Goal: Task Accomplishment & Management: Use online tool/utility

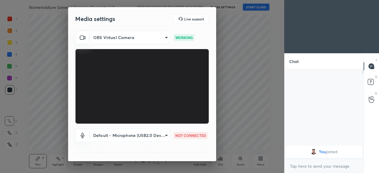
scroll to position [21, 0]
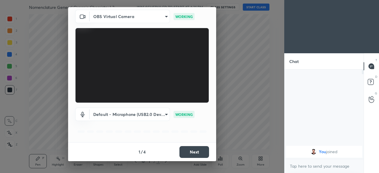
click at [192, 153] on button "Next" at bounding box center [195, 152] width 30 height 12
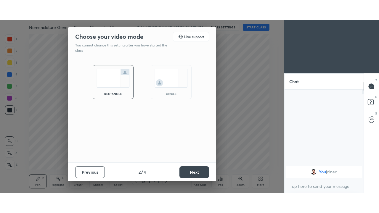
scroll to position [0, 0]
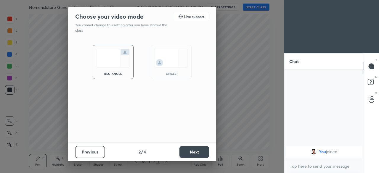
click at [194, 153] on button "Next" at bounding box center [195, 152] width 30 height 12
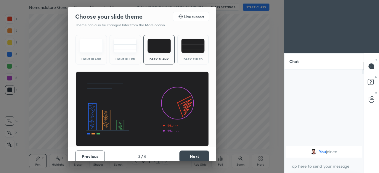
click at [196, 156] on button "Next" at bounding box center [195, 157] width 30 height 12
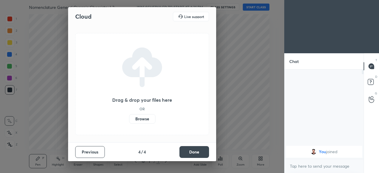
click at [140, 119] on label "Browse" at bounding box center [142, 118] width 26 height 9
click at [129, 119] on input "Browse" at bounding box center [129, 118] width 0 height 9
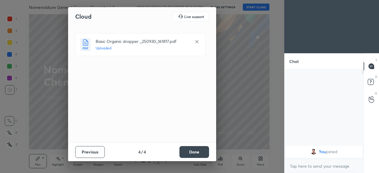
click at [190, 154] on button "Done" at bounding box center [195, 152] width 30 height 12
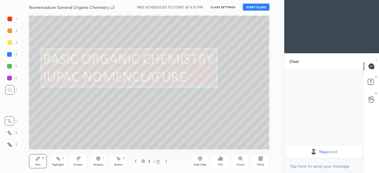
click at [249, 9] on button "START CLASS" at bounding box center [256, 7] width 27 height 7
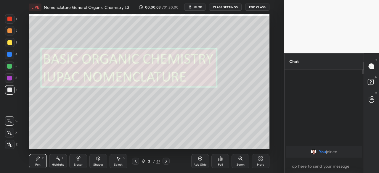
click at [262, 160] on icon at bounding box center [261, 159] width 1 height 1
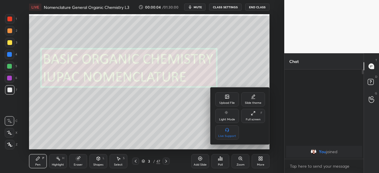
click at [254, 117] on div "Full screen F" at bounding box center [253, 116] width 24 height 14
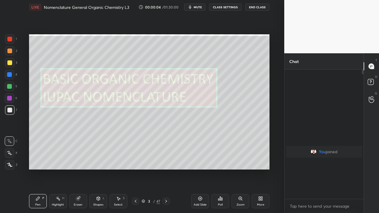
scroll to position [78, 77]
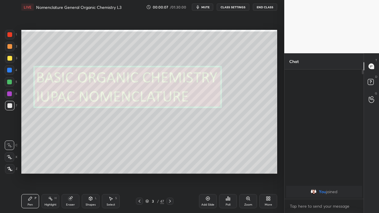
click at [209, 173] on icon at bounding box center [208, 198] width 5 height 5
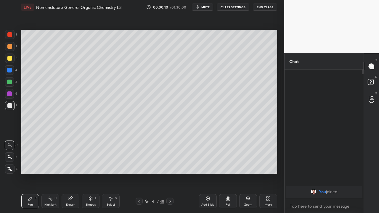
click at [10, 48] on div at bounding box center [9, 46] width 5 height 5
click at [71, 173] on icon at bounding box center [70, 199] width 4 height 4
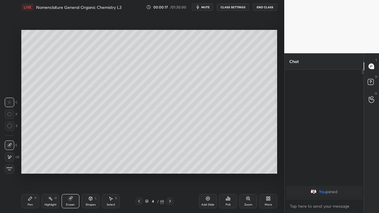
click at [30, 173] on icon at bounding box center [30, 199] width 4 height 4
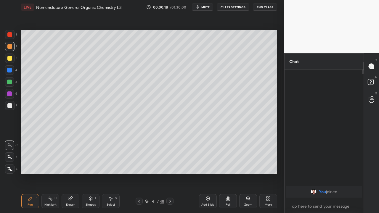
click at [9, 105] on div at bounding box center [9, 105] width 5 height 5
click at [12, 71] on div at bounding box center [9, 70] width 5 height 5
click at [8, 82] on div at bounding box center [9, 82] width 5 height 5
click at [11, 59] on div at bounding box center [9, 58] width 5 height 5
click at [8, 95] on div at bounding box center [9, 94] width 5 height 5
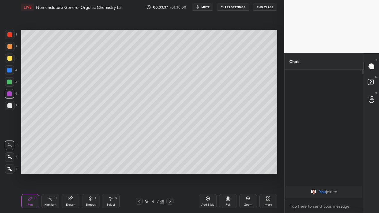
click at [10, 48] on div at bounding box center [9, 46] width 5 height 5
click at [9, 61] on div at bounding box center [9, 58] width 9 height 9
click at [9, 81] on div at bounding box center [9, 82] width 5 height 5
click at [9, 47] on div at bounding box center [9, 46] width 5 height 5
click at [205, 173] on div "Add Slide" at bounding box center [208, 201] width 18 height 14
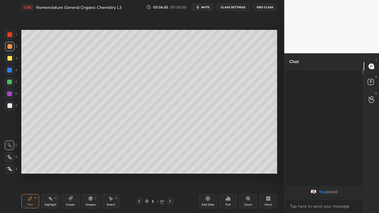
click at [12, 61] on div at bounding box center [9, 58] width 9 height 9
click at [170, 173] on icon at bounding box center [170, 201] width 2 height 3
click at [170, 173] on icon at bounding box center [170, 201] width 5 height 5
click at [169, 173] on icon at bounding box center [170, 201] width 2 height 3
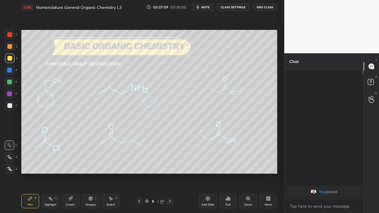
click at [171, 173] on icon at bounding box center [170, 201] width 5 height 5
click at [170, 173] on div at bounding box center [169, 201] width 7 height 7
click at [169, 173] on div at bounding box center [169, 201] width 7 height 7
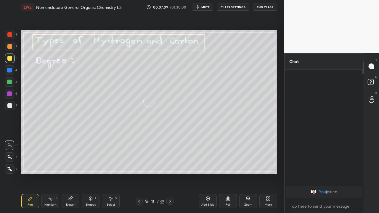
click at [170, 173] on icon at bounding box center [170, 201] width 5 height 5
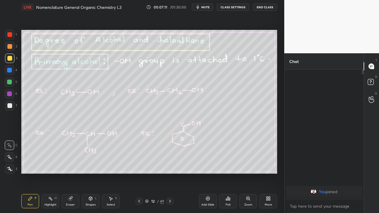
click at [139, 173] on icon at bounding box center [139, 201] width 5 height 5
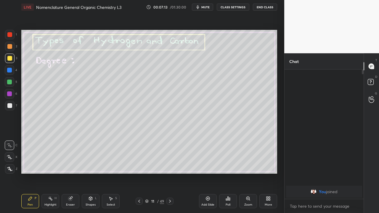
click at [169, 173] on icon at bounding box center [170, 201] width 2 height 3
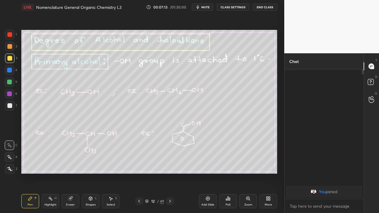
click at [170, 173] on icon at bounding box center [170, 201] width 5 height 5
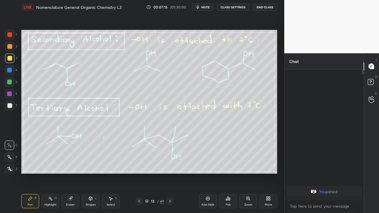
click at [169, 173] on icon at bounding box center [170, 201] width 5 height 5
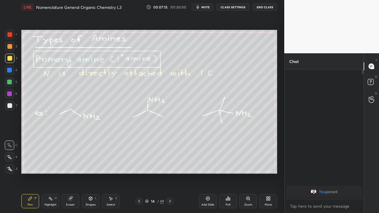
click at [170, 173] on icon at bounding box center [170, 201] width 5 height 5
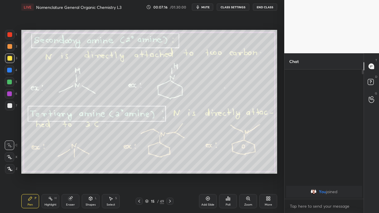
click at [168, 173] on icon at bounding box center [170, 201] width 5 height 5
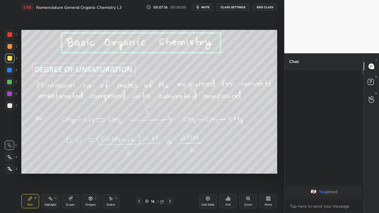
click at [170, 173] on icon at bounding box center [170, 201] width 5 height 5
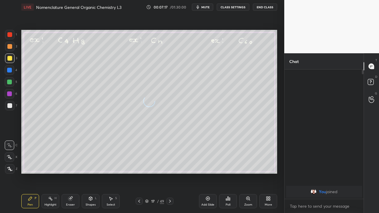
click at [170, 173] on icon at bounding box center [170, 201] width 2 height 3
click at [170, 173] on icon at bounding box center [170, 201] width 5 height 5
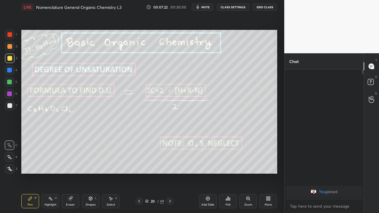
click at [138, 173] on icon at bounding box center [139, 201] width 5 height 5
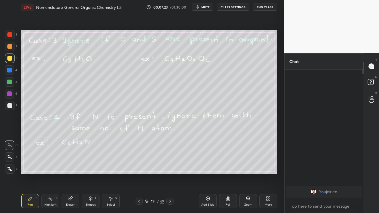
click at [169, 173] on icon at bounding box center [170, 201] width 2 height 3
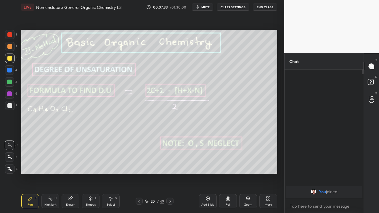
click at [9, 107] on div at bounding box center [9, 105] width 5 height 5
click at [209, 173] on icon at bounding box center [208, 198] width 5 height 5
click at [9, 71] on div at bounding box center [9, 70] width 5 height 5
click at [72, 173] on icon at bounding box center [70, 198] width 3 height 3
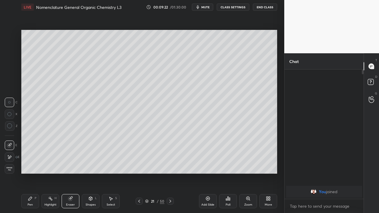
click at [31, 173] on div "Pen P" at bounding box center [30, 201] width 18 height 14
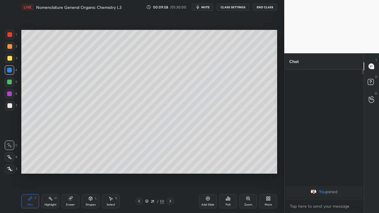
click at [9, 94] on div at bounding box center [9, 94] width 5 height 5
click at [11, 106] on div at bounding box center [9, 105] width 5 height 5
click at [170, 173] on icon at bounding box center [170, 201] width 5 height 5
click at [139, 173] on icon at bounding box center [139, 201] width 5 height 5
click at [205, 173] on div "Add Slide" at bounding box center [208, 201] width 18 height 14
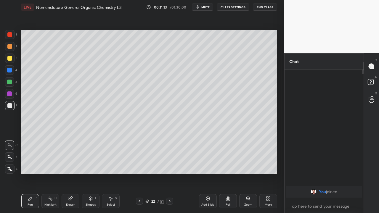
click at [9, 47] on div at bounding box center [9, 46] width 5 height 5
click at [8, 106] on div at bounding box center [9, 105] width 5 height 5
click at [206, 173] on icon at bounding box center [208, 198] width 5 height 5
click at [11, 59] on div at bounding box center [9, 58] width 5 height 5
click at [139, 173] on icon at bounding box center [139, 201] width 5 height 5
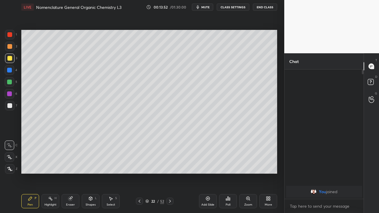
click at [140, 173] on icon at bounding box center [139, 201] width 5 height 5
click at [170, 173] on icon at bounding box center [170, 201] width 5 height 5
click at [169, 173] on div at bounding box center [169, 201] width 7 height 7
click at [172, 173] on div at bounding box center [169, 201] width 7 height 7
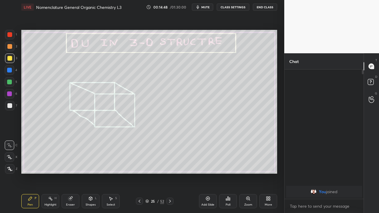
click at [170, 173] on icon at bounding box center [170, 201] width 5 height 5
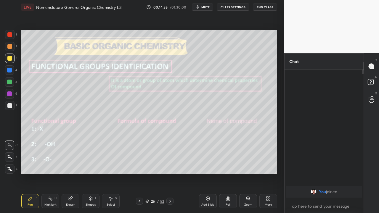
click at [136, 173] on div at bounding box center [139, 201] width 7 height 7
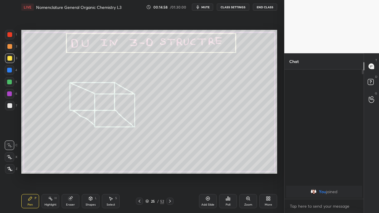
click at [140, 173] on icon at bounding box center [139, 201] width 5 height 5
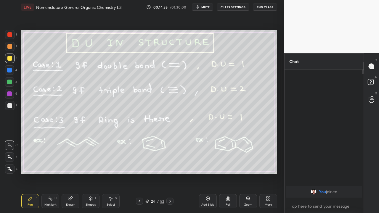
click at [139, 173] on icon at bounding box center [139, 201] width 5 height 5
click at [136, 173] on div at bounding box center [139, 201] width 7 height 7
click at [138, 173] on icon at bounding box center [139, 201] width 5 height 5
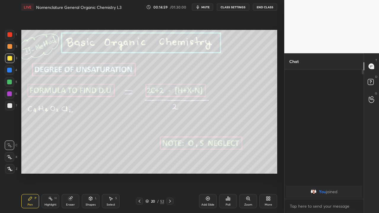
click at [139, 173] on icon at bounding box center [139, 201] width 5 height 5
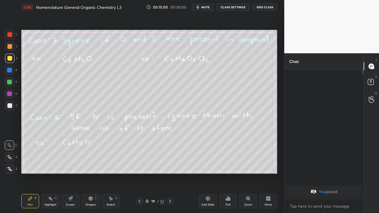
click at [139, 173] on icon at bounding box center [139, 201] width 5 height 5
click at [170, 173] on icon at bounding box center [170, 201] width 5 height 5
click at [170, 173] on icon at bounding box center [170, 201] width 2 height 3
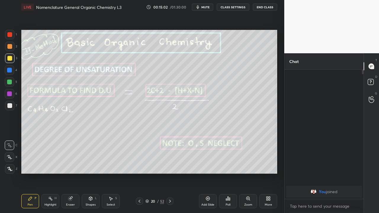
click at [171, 173] on icon at bounding box center [170, 201] width 5 height 5
click at [139, 173] on icon at bounding box center [139, 201] width 5 height 5
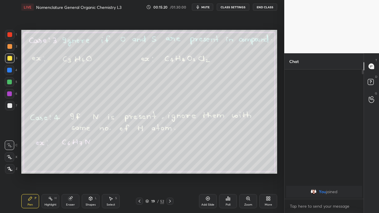
click at [139, 173] on icon at bounding box center [139, 201] width 5 height 5
click at [140, 173] on icon at bounding box center [139, 201] width 5 height 5
click at [139, 173] on icon at bounding box center [139, 201] width 5 height 5
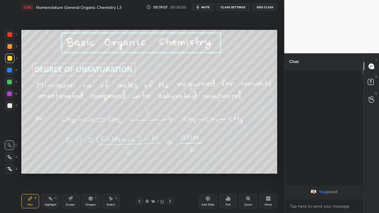
click at [170, 173] on icon at bounding box center [170, 201] width 5 height 5
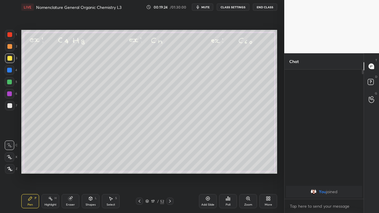
click at [170, 173] on icon at bounding box center [170, 201] width 5 height 5
click at [139, 173] on icon at bounding box center [139, 201] width 5 height 5
click at [170, 173] on icon at bounding box center [170, 201] width 5 height 5
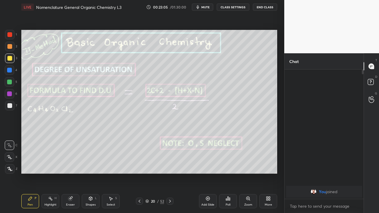
click at [139, 173] on icon at bounding box center [139, 201] width 5 height 5
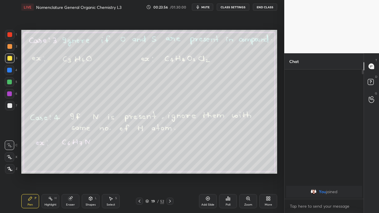
click at [199, 7] on icon "button" at bounding box center [198, 7] width 3 height 4
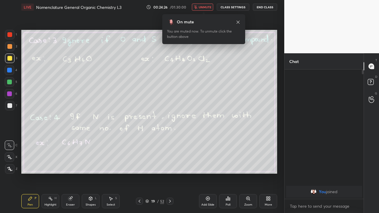
click at [170, 173] on icon at bounding box center [170, 201] width 5 height 5
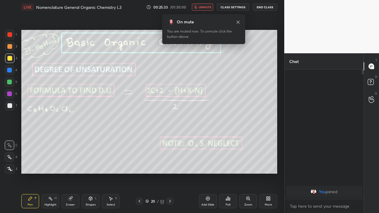
click at [170, 173] on icon at bounding box center [170, 201] width 5 height 5
click at [139, 173] on icon at bounding box center [139, 201] width 5 height 5
click at [238, 23] on icon at bounding box center [238, 22] width 5 height 5
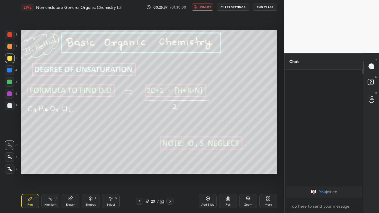
click at [197, 8] on icon "button" at bounding box center [195, 7] width 3 height 4
click at [170, 173] on icon at bounding box center [170, 201] width 5 height 5
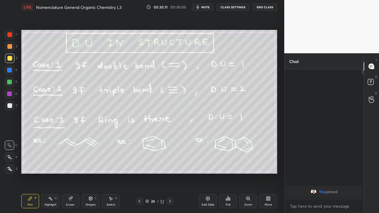
click at [170, 173] on icon at bounding box center [170, 201] width 5 height 5
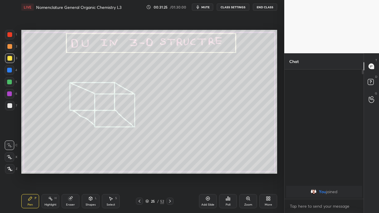
click at [170, 173] on icon at bounding box center [170, 201] width 5 height 5
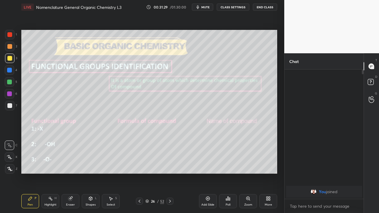
click at [171, 173] on icon at bounding box center [170, 201] width 5 height 5
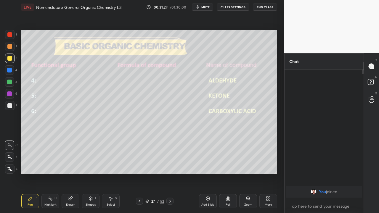
click at [170, 173] on icon at bounding box center [170, 201] width 5 height 5
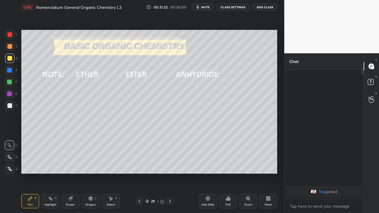
click at [170, 173] on icon at bounding box center [170, 201] width 5 height 5
click at [139, 173] on icon at bounding box center [139, 201] width 5 height 5
click at [140, 173] on div at bounding box center [139, 201] width 7 height 7
click at [170, 173] on icon at bounding box center [170, 201] width 5 height 5
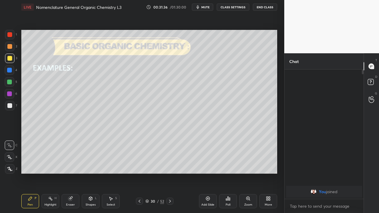
click at [170, 173] on icon at bounding box center [170, 201] width 5 height 5
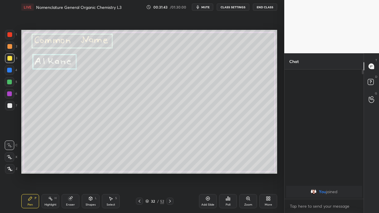
click at [139, 173] on icon at bounding box center [139, 201] width 5 height 5
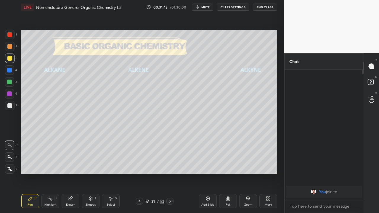
click at [11, 59] on div at bounding box center [9, 58] width 5 height 5
click at [9, 84] on div at bounding box center [9, 82] width 5 height 5
click at [10, 49] on div at bounding box center [9, 46] width 9 height 9
click at [7, 83] on div at bounding box center [9, 82] width 5 height 5
click at [9, 58] on div at bounding box center [9, 58] width 5 height 5
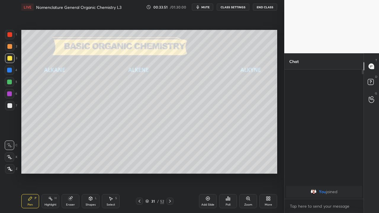
click at [170, 173] on icon at bounding box center [170, 201] width 2 height 3
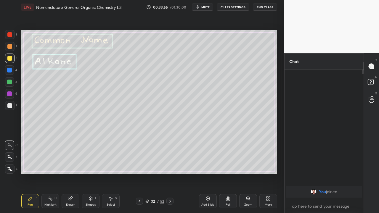
click at [11, 105] on div at bounding box center [9, 105] width 5 height 5
click at [9, 83] on div at bounding box center [9, 82] width 5 height 5
click at [10, 60] on div at bounding box center [9, 58] width 5 height 5
click at [10, 105] on div at bounding box center [9, 105] width 5 height 5
click at [170, 173] on icon at bounding box center [170, 201] width 5 height 5
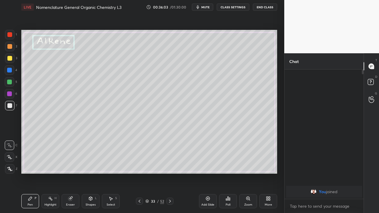
click at [10, 60] on div at bounding box center [9, 58] width 5 height 5
click at [9, 71] on div at bounding box center [9, 70] width 5 height 5
click at [10, 50] on div at bounding box center [9, 46] width 9 height 9
click at [9, 105] on div at bounding box center [9, 105] width 5 height 5
click at [9, 72] on div at bounding box center [9, 70] width 5 height 5
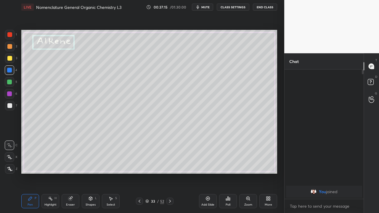
click at [11, 81] on div at bounding box center [9, 82] width 5 height 5
click at [142, 173] on div at bounding box center [139, 201] width 7 height 7
click at [170, 173] on icon at bounding box center [170, 201] width 5 height 5
click at [171, 173] on icon at bounding box center [170, 201] width 5 height 5
click at [170, 173] on icon at bounding box center [170, 201] width 5 height 5
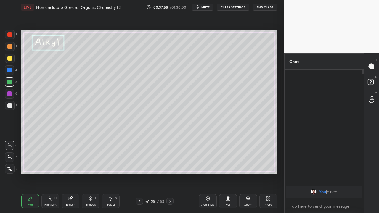
click at [139, 173] on icon at bounding box center [139, 201] width 5 height 5
click at [9, 60] on div at bounding box center [9, 58] width 5 height 5
click at [10, 84] on div at bounding box center [9, 82] width 5 height 5
click at [138, 173] on div at bounding box center [139, 201] width 7 height 7
click at [169, 173] on icon at bounding box center [170, 201] width 5 height 5
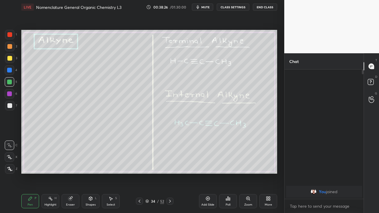
click at [9, 105] on div at bounding box center [9, 105] width 5 height 5
click at [11, 58] on div at bounding box center [9, 58] width 5 height 5
click at [10, 60] on div at bounding box center [9, 58] width 5 height 5
click at [9, 48] on div at bounding box center [9, 46] width 5 height 5
click at [10, 49] on div at bounding box center [9, 46] width 5 height 5
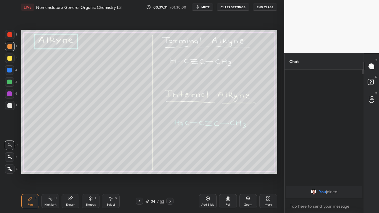
click at [206, 173] on icon at bounding box center [208, 198] width 5 height 5
click at [139, 173] on icon at bounding box center [139, 201] width 5 height 5
click at [139, 173] on icon at bounding box center [139, 201] width 2 height 3
click at [139, 173] on icon at bounding box center [139, 201] width 5 height 5
click at [137, 173] on div at bounding box center [139, 201] width 7 height 7
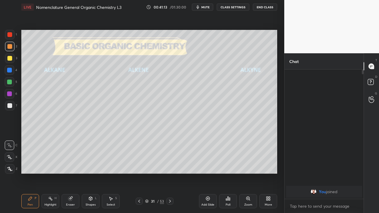
click at [139, 173] on icon at bounding box center [139, 201] width 2 height 3
click at [170, 173] on icon at bounding box center [170, 201] width 2 height 3
click at [170, 173] on icon at bounding box center [170, 201] width 5 height 5
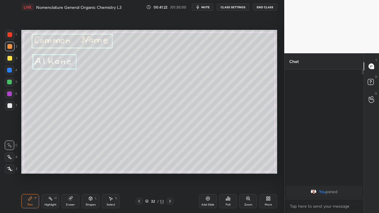
click at [170, 173] on icon at bounding box center [170, 201] width 2 height 3
click at [139, 173] on icon at bounding box center [139, 201] width 2 height 3
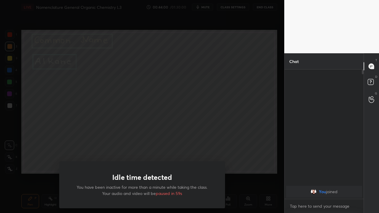
click at [41, 153] on div "Idle time detected You have been inactive for more than a minute while taking t…" at bounding box center [142, 106] width 284 height 213
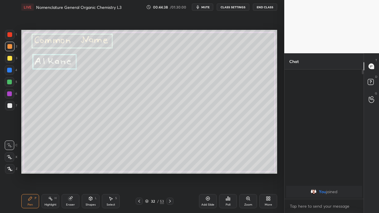
click at [9, 59] on div at bounding box center [9, 58] width 5 height 5
click at [10, 95] on div at bounding box center [9, 94] width 5 height 5
click at [10, 84] on div at bounding box center [9, 82] width 5 height 5
click at [10, 70] on div at bounding box center [9, 70] width 5 height 5
click at [9, 48] on div at bounding box center [9, 46] width 5 height 5
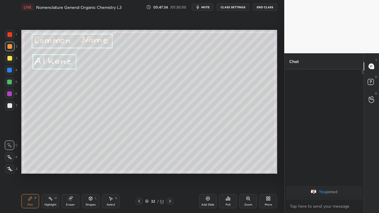
click at [170, 173] on icon at bounding box center [170, 201] width 5 height 5
click at [170, 173] on icon at bounding box center [170, 201] width 2 height 3
click at [170, 173] on icon at bounding box center [170, 201] width 5 height 5
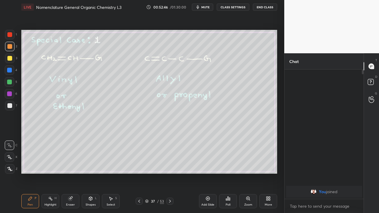
click at [139, 173] on icon at bounding box center [139, 201] width 5 height 5
click at [170, 173] on icon at bounding box center [170, 201] width 5 height 5
click at [169, 173] on icon at bounding box center [170, 201] width 5 height 5
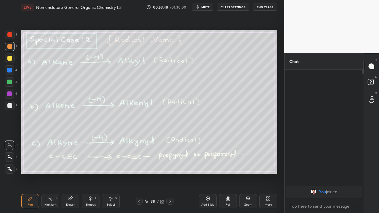
click at [169, 173] on icon at bounding box center [170, 201] width 5 height 5
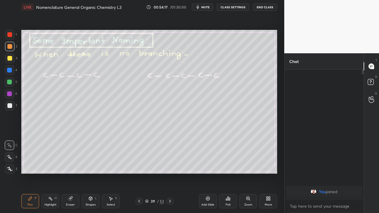
click at [9, 107] on div at bounding box center [9, 105] width 5 height 5
click at [9, 85] on div at bounding box center [9, 81] width 9 height 9
click at [170, 173] on icon at bounding box center [170, 201] width 5 height 5
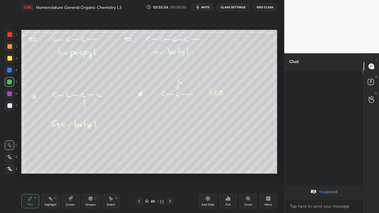
click at [139, 173] on icon at bounding box center [139, 201] width 5 height 5
click at [170, 173] on icon at bounding box center [170, 201] width 5 height 5
click at [12, 108] on div at bounding box center [9, 105] width 9 height 9
click at [138, 173] on icon at bounding box center [139, 201] width 5 height 5
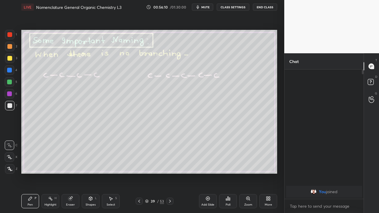
click at [138, 173] on icon at bounding box center [139, 201] width 5 height 5
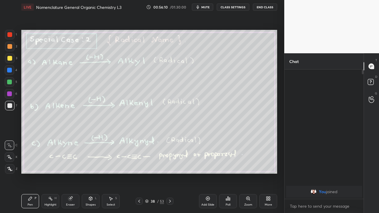
click at [140, 173] on icon at bounding box center [139, 201] width 2 height 3
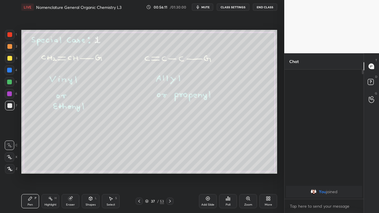
click at [136, 173] on div at bounding box center [139, 201] width 7 height 7
click at [139, 173] on icon at bounding box center [139, 201] width 5 height 5
click at [170, 173] on icon at bounding box center [170, 201] width 5 height 5
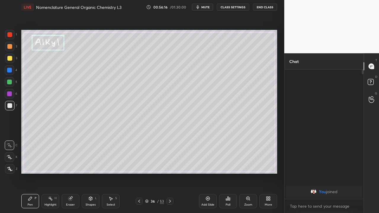
click at [170, 173] on icon at bounding box center [170, 201] width 5 height 5
click at [172, 173] on div at bounding box center [169, 201] width 7 height 7
click at [139, 173] on icon at bounding box center [139, 201] width 5 height 5
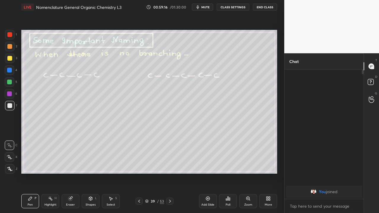
click at [170, 173] on icon at bounding box center [170, 201] width 5 height 5
click at [170, 173] on icon at bounding box center [170, 201] width 2 height 3
click at [8, 83] on div at bounding box center [9, 82] width 5 height 5
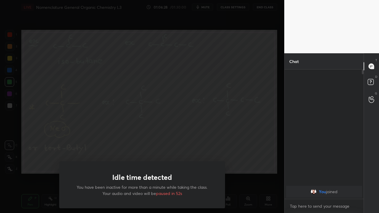
click at [244, 148] on div "Idle time detected You have been inactive for more than a minute while taking t…" at bounding box center [142, 106] width 284 height 213
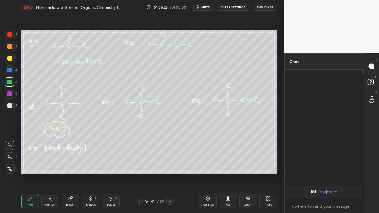
click at [267, 4] on button "End Class" at bounding box center [265, 7] width 24 height 7
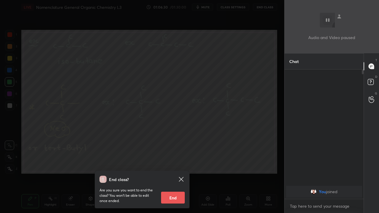
click at [179, 173] on button "End" at bounding box center [173, 198] width 24 height 12
type textarea "x"
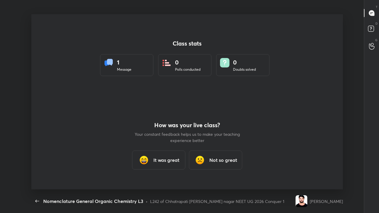
scroll to position [175, 374]
click at [156, 166] on div "It was great" at bounding box center [158, 160] width 53 height 19
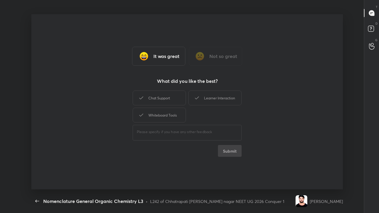
click at [158, 158] on div "Class stats 1 Message 0 Polls conducted 0 Doubts solved How was your live class…" at bounding box center [187, 101] width 312 height 175
click at [182, 99] on div "Chat Support" at bounding box center [159, 98] width 53 height 15
click at [161, 114] on div "Whiteboard Tools" at bounding box center [159, 115] width 53 height 15
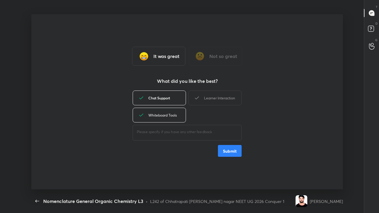
click at [174, 104] on div "Chat Support" at bounding box center [159, 98] width 53 height 15
click at [171, 116] on div "Whiteboard Tools" at bounding box center [159, 115] width 53 height 15
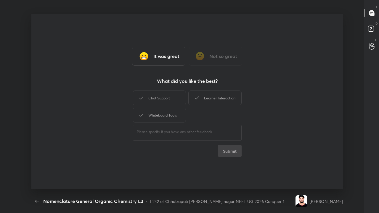
click at [196, 100] on icon at bounding box center [196, 97] width 7 height 7
click at [222, 153] on button "Submit" at bounding box center [230, 151] width 24 height 12
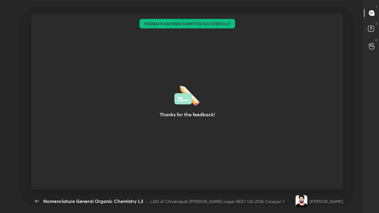
click at [296, 173] on img at bounding box center [302, 202] width 12 height 12
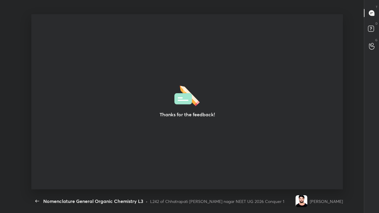
click at [370, 31] on rect at bounding box center [371, 29] width 6 height 6
click at [378, 112] on div "T Messages (T) D Doubts (D) G Raise Hand (G)" at bounding box center [371, 106] width 15 height 213
click at [376, 108] on div "T Messages (T) D Doubts (D) G Raise Hand (G)" at bounding box center [371, 106] width 15 height 213
click at [37, 173] on icon "button" at bounding box center [37, 201] width 7 height 7
